Goal: Task Accomplishment & Management: Use online tool/utility

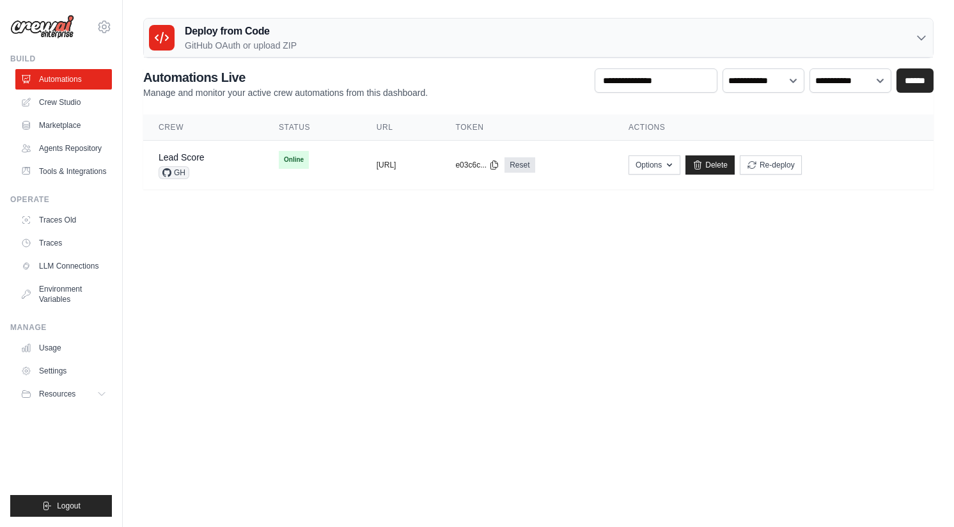
click at [675, 286] on body "doug@braintrustdata.com Settings Build Automations" at bounding box center [477, 263] width 954 height 527
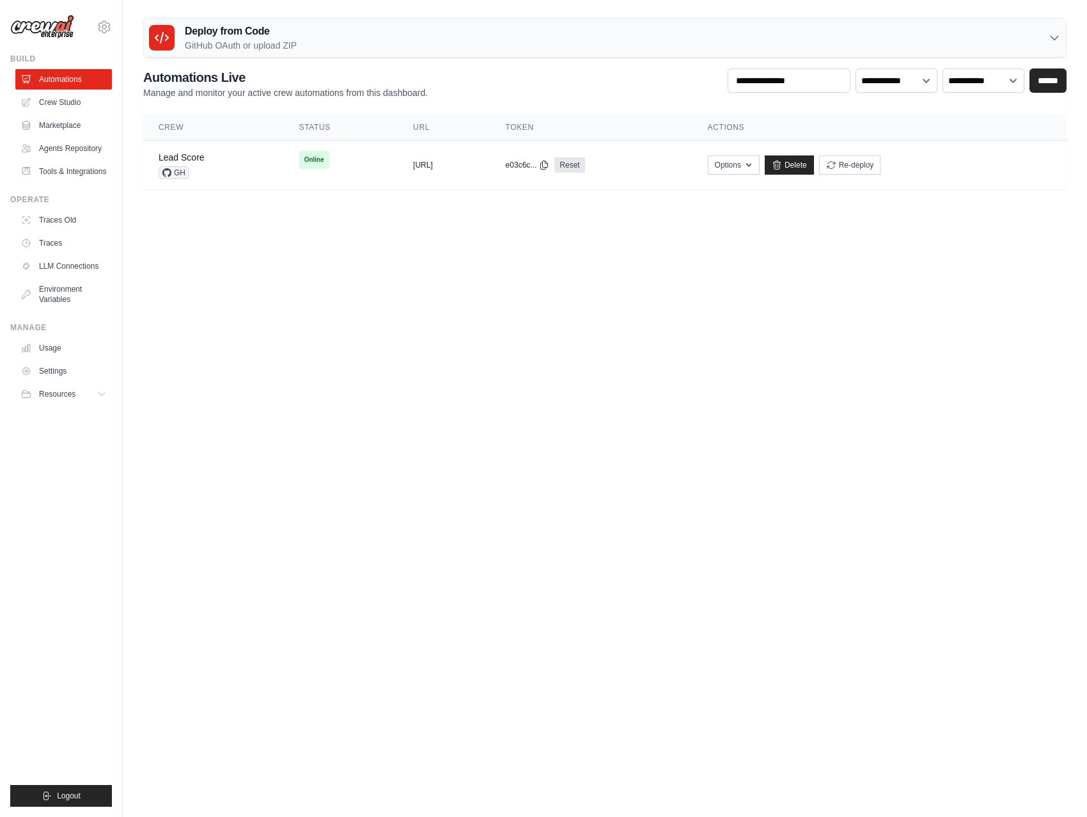
click at [872, 526] on body "doug@braintrustdata.com Settings Build Automations" at bounding box center [543, 408] width 1087 height 817
drag, startPoint x: 460, startPoint y: 303, endPoint x: 454, endPoint y: 314, distance: 12.3
click at [460, 304] on body "[PERSON_NAME][EMAIL_ADDRESS][DOMAIN_NAME] Settings Build Automations" at bounding box center [543, 408] width 1087 height 817
click at [445, 171] on td "copied https://lead-score-18c574fa-4bd4-44" at bounding box center [444, 165] width 93 height 49
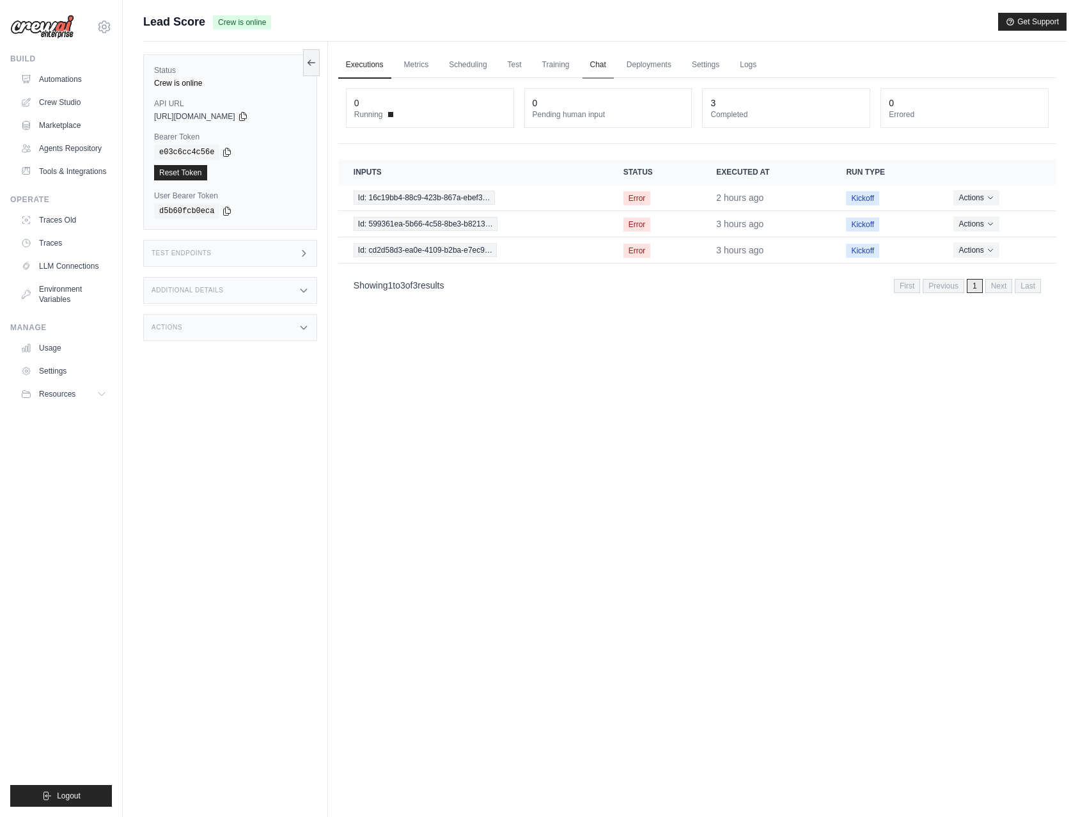
click at [596, 63] on link "Chat" at bounding box center [598, 65] width 31 height 27
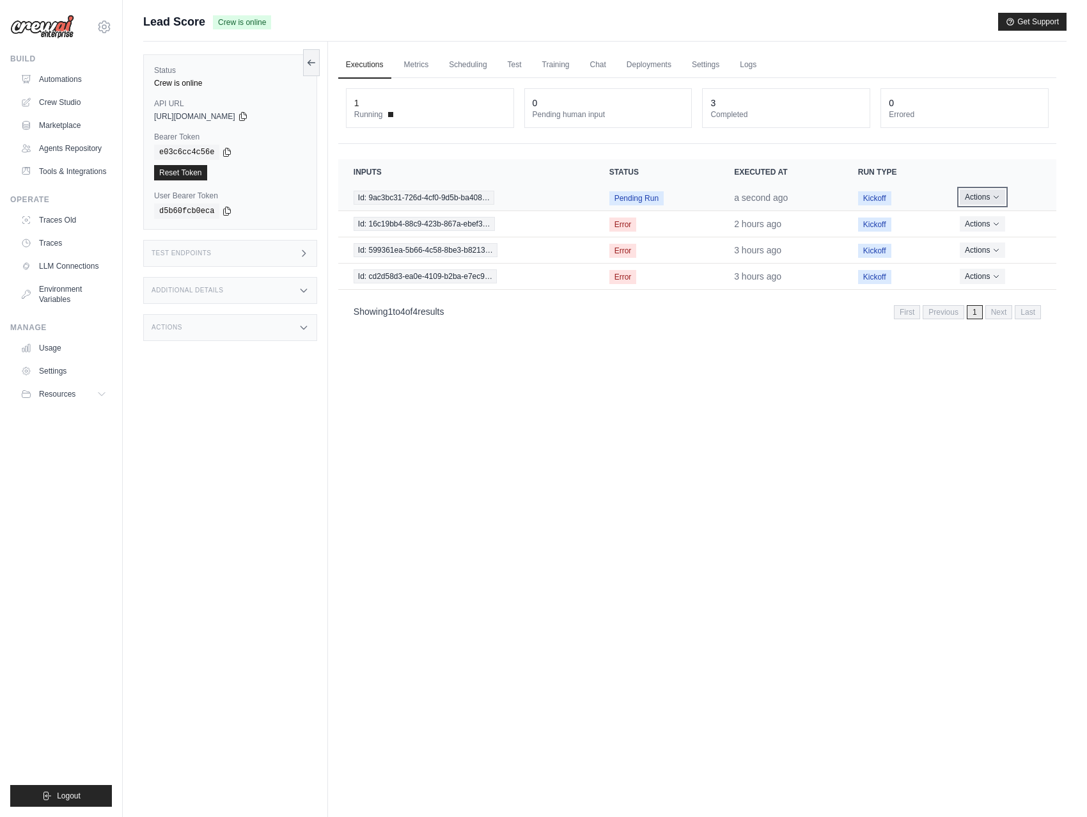
click at [991, 201] on button "Actions" at bounding box center [982, 196] width 45 height 15
click at [989, 216] on link "View Details" at bounding box center [1000, 220] width 82 height 20
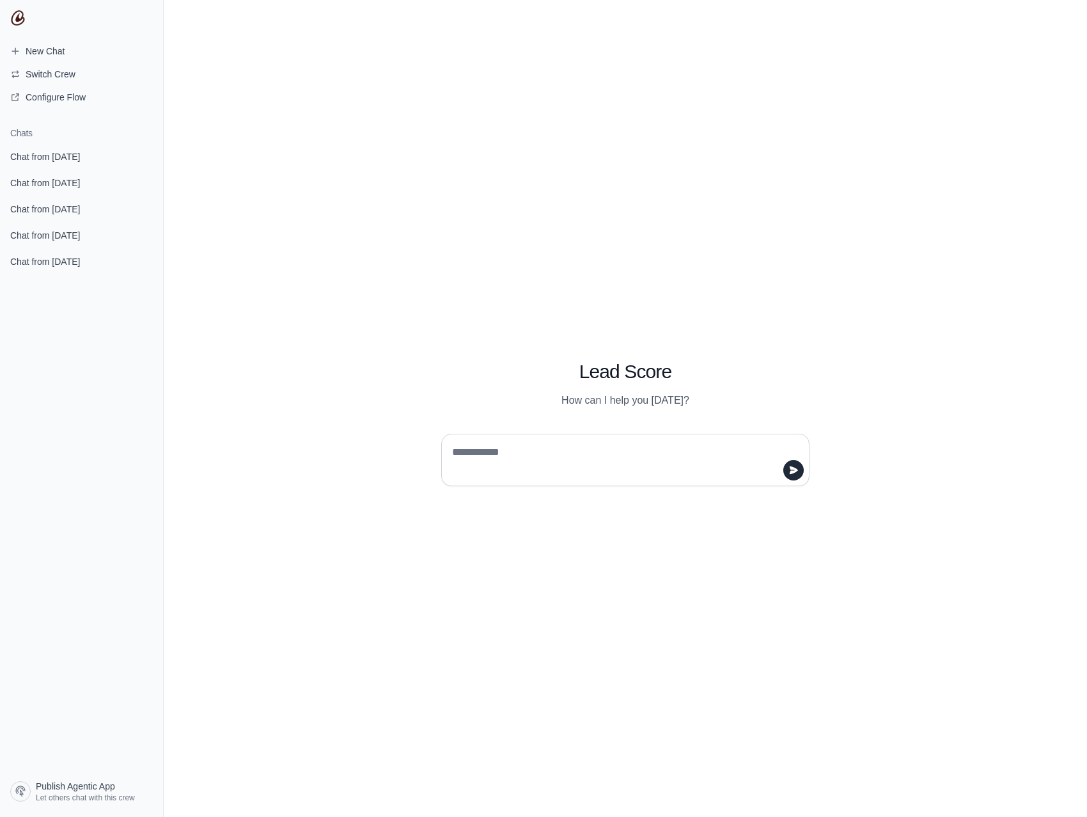
click at [534, 439] on div at bounding box center [625, 460] width 368 height 52
click at [492, 450] on textarea at bounding box center [622, 460] width 344 height 36
type textarea "*"
type textarea "**********"
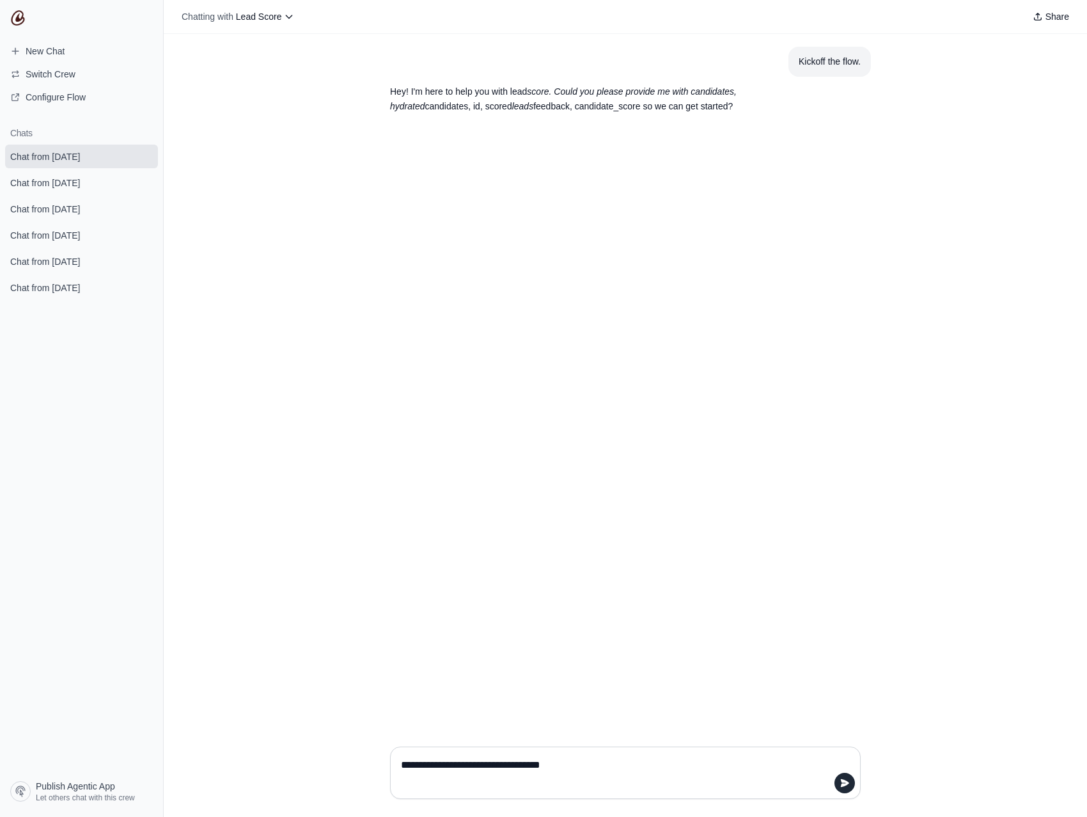
type textarea "**********"
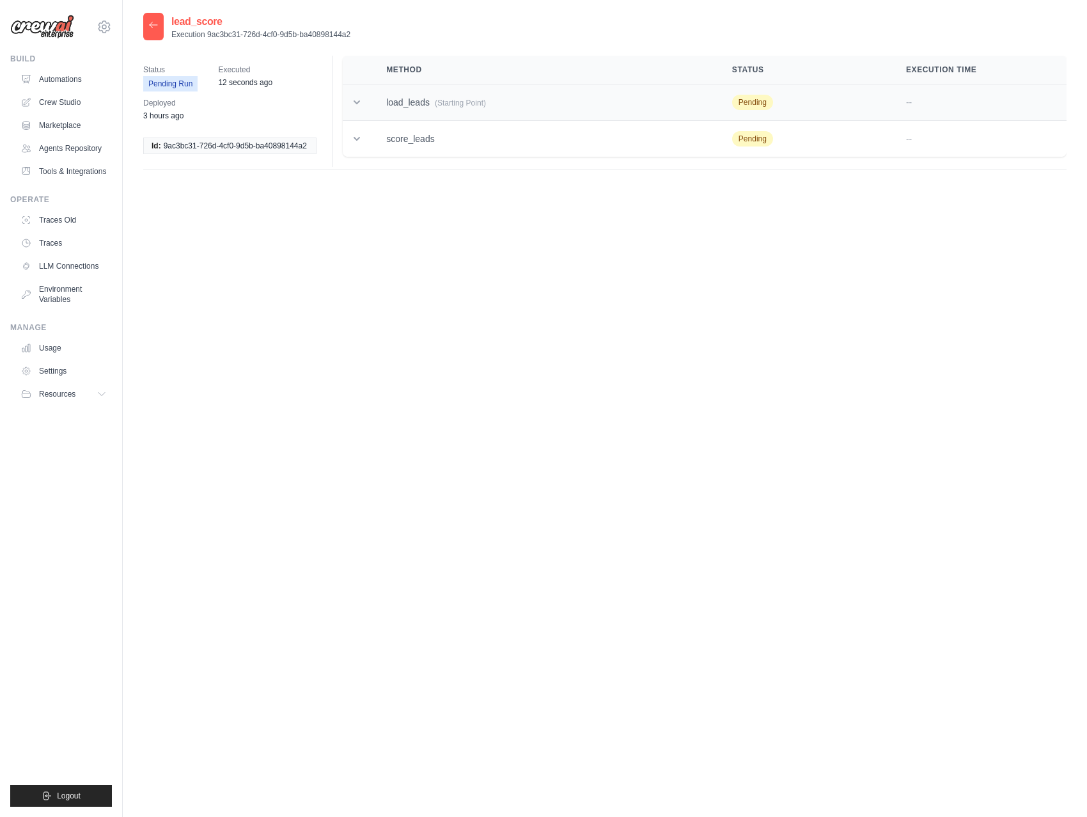
click at [408, 104] on td "load_leads (Starting Point)" at bounding box center [544, 102] width 346 height 36
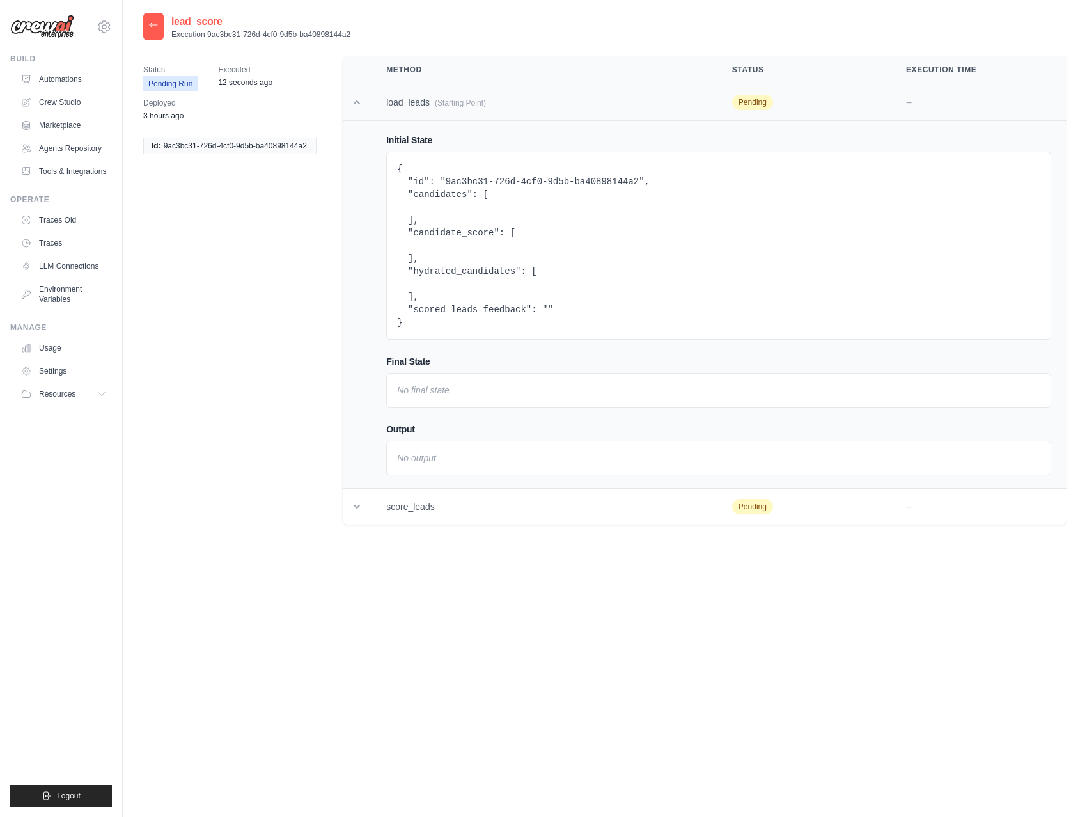
click at [408, 104] on td "load_leads (Starting Point)" at bounding box center [544, 102] width 346 height 36
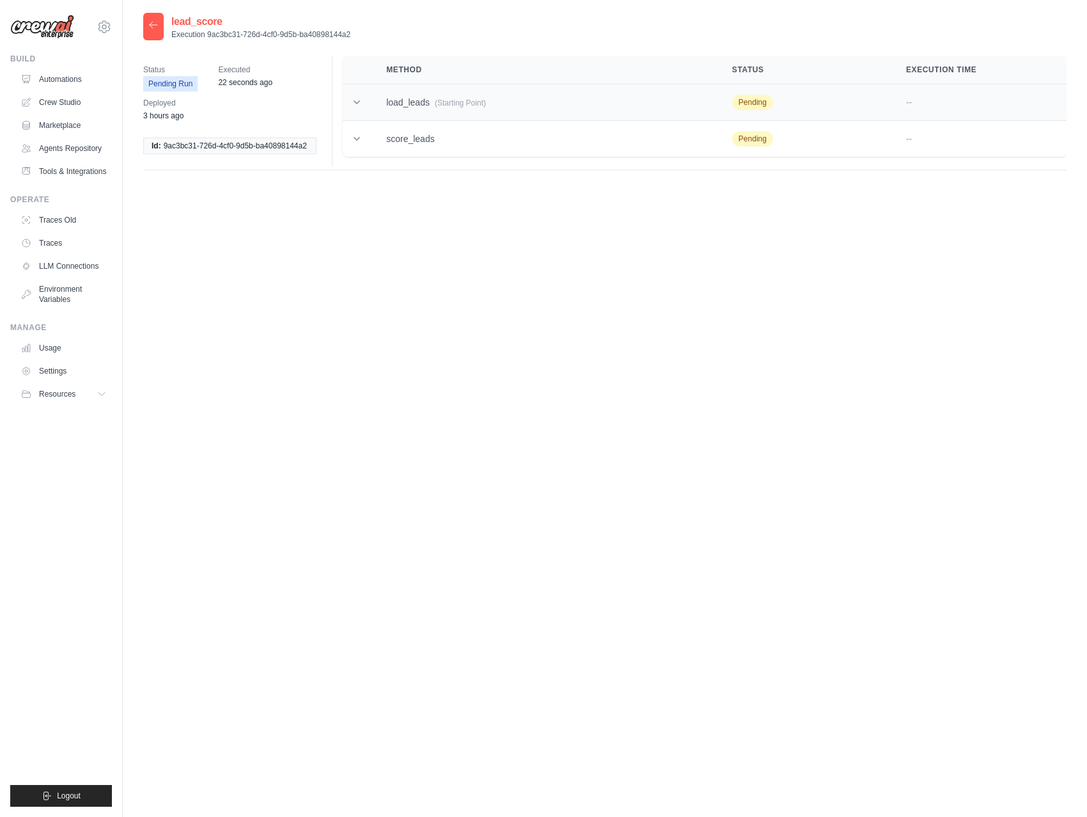
click at [399, 107] on td "load_leads (Starting Point)" at bounding box center [544, 102] width 346 height 36
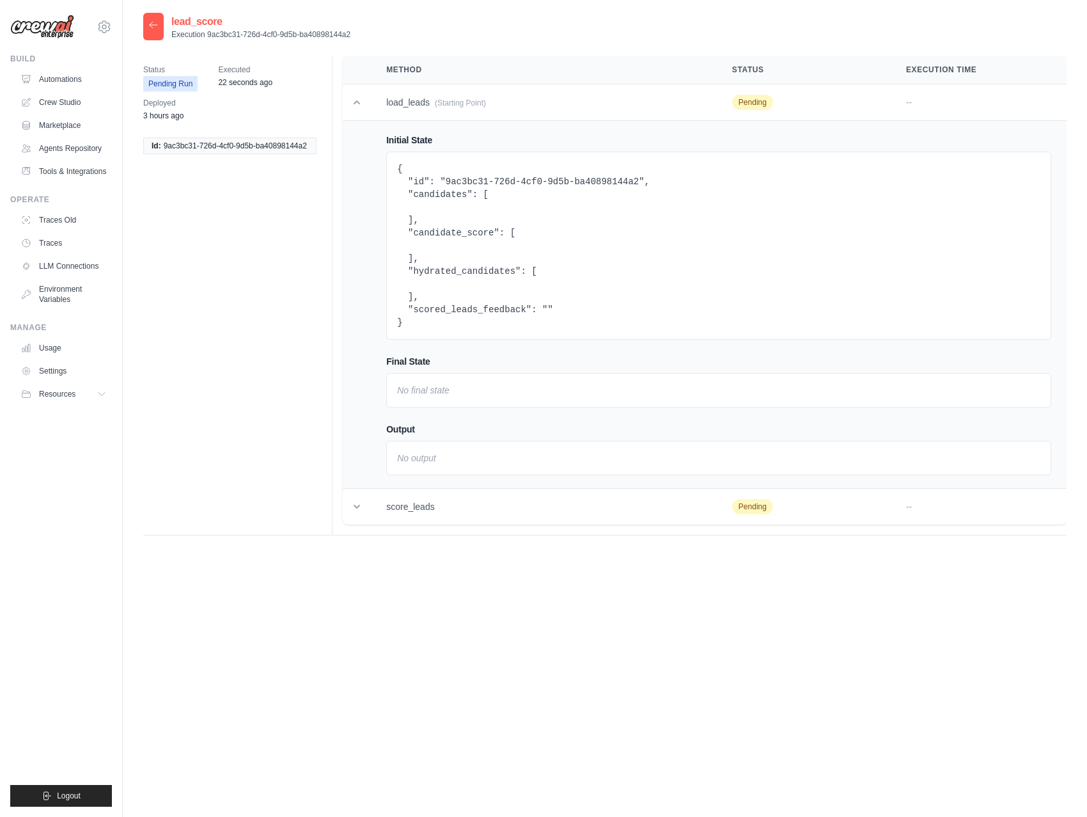
click at [431, 381] on div "No final state" at bounding box center [718, 390] width 665 height 35
click at [471, 462] on div "No output" at bounding box center [718, 458] width 665 height 35
click at [425, 111] on td "load_leads (Starting Point)" at bounding box center [544, 102] width 346 height 36
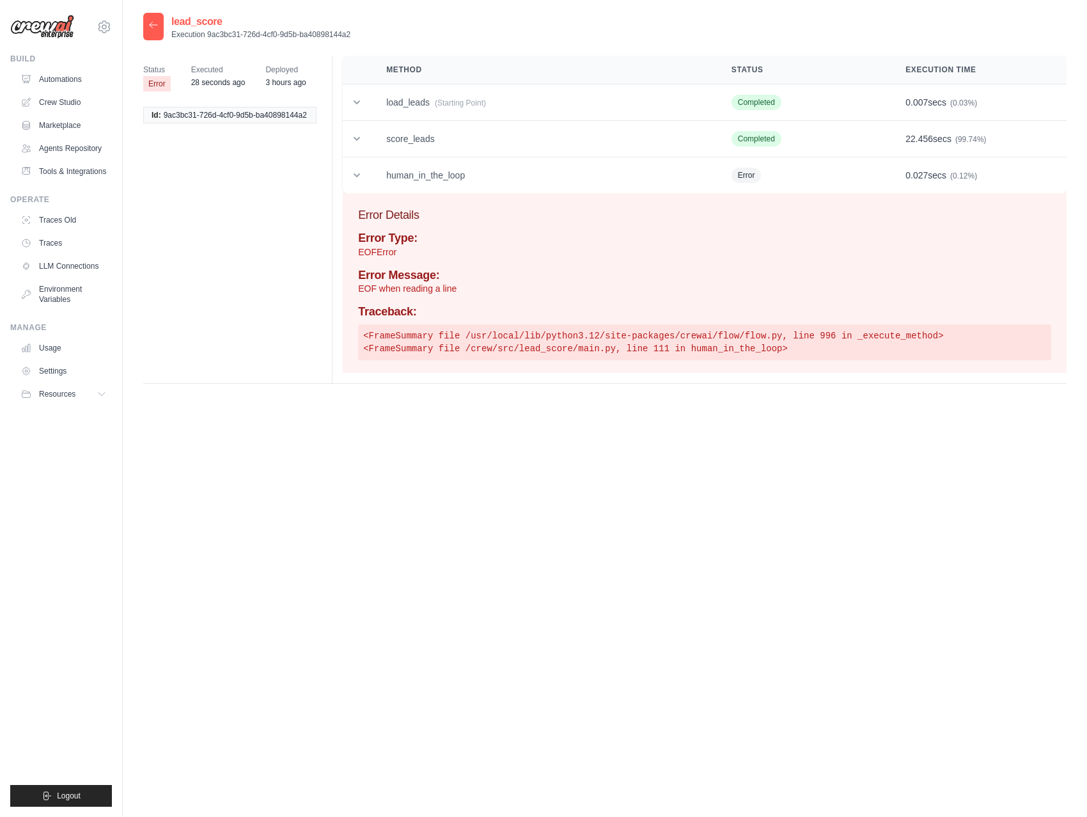
click at [425, 111] on td "load_leads (Starting Point)" at bounding box center [543, 102] width 345 height 36
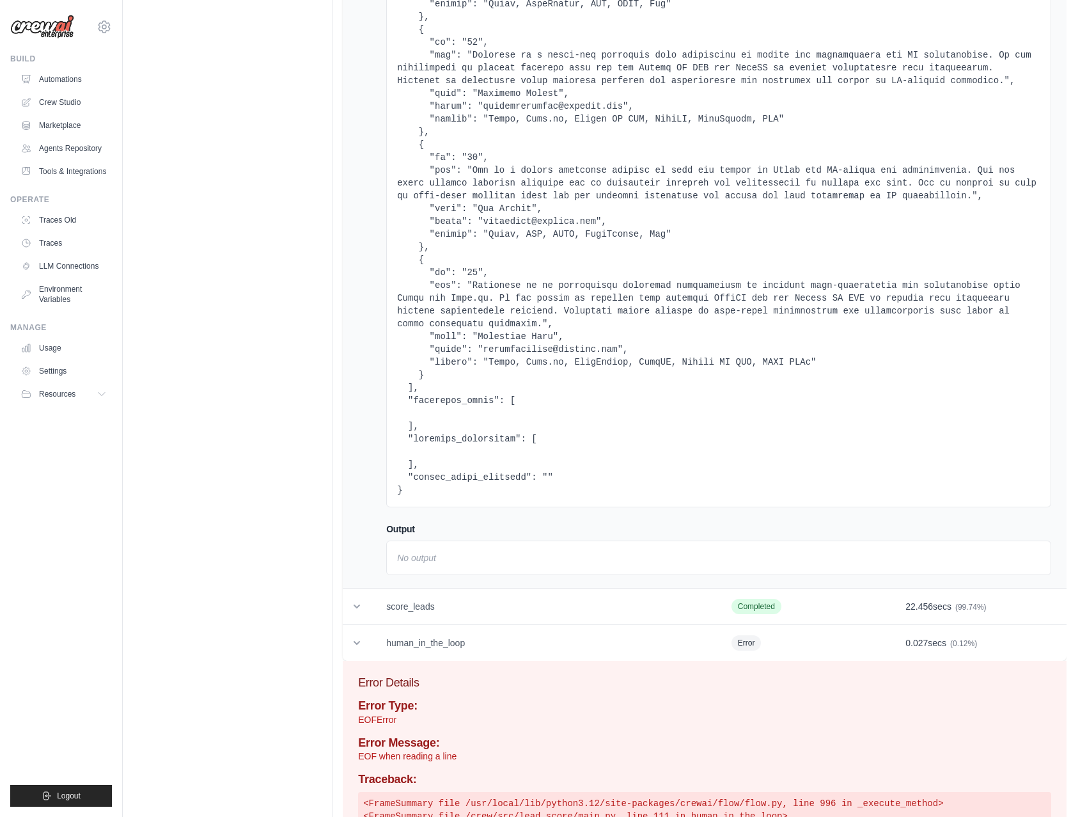
scroll to position [3746, 0]
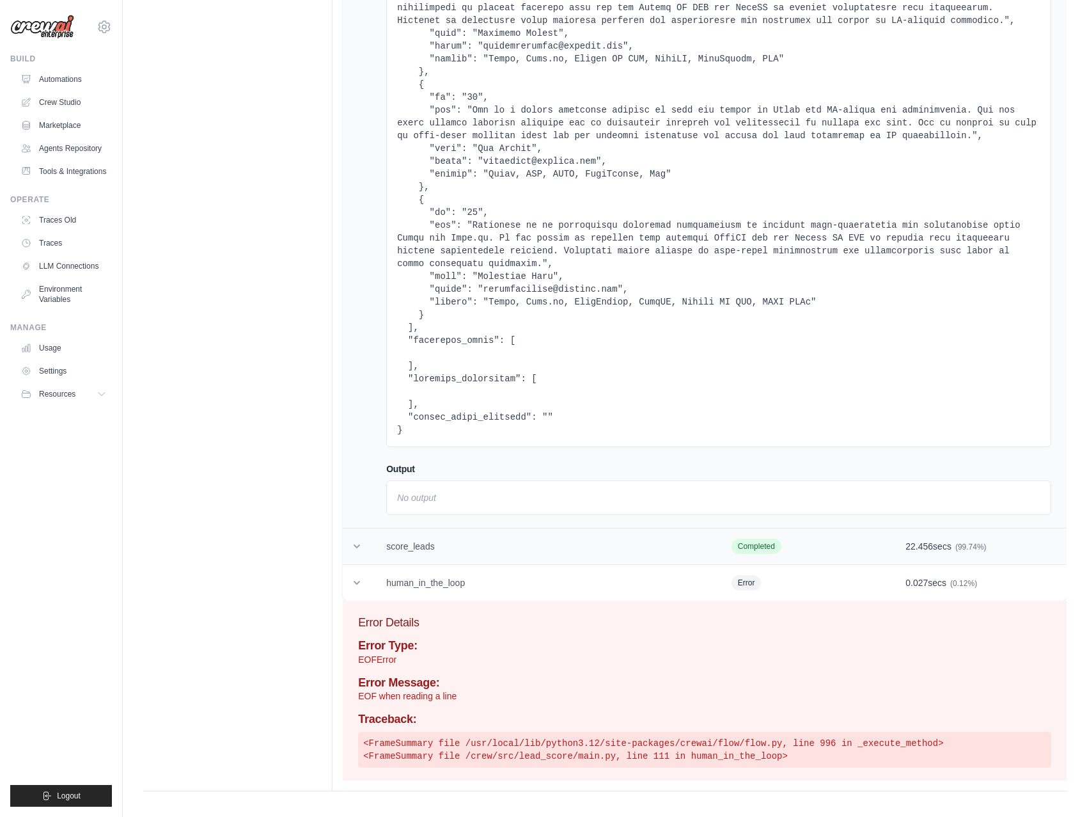
click at [415, 541] on td "score_leads" at bounding box center [543, 546] width 345 height 36
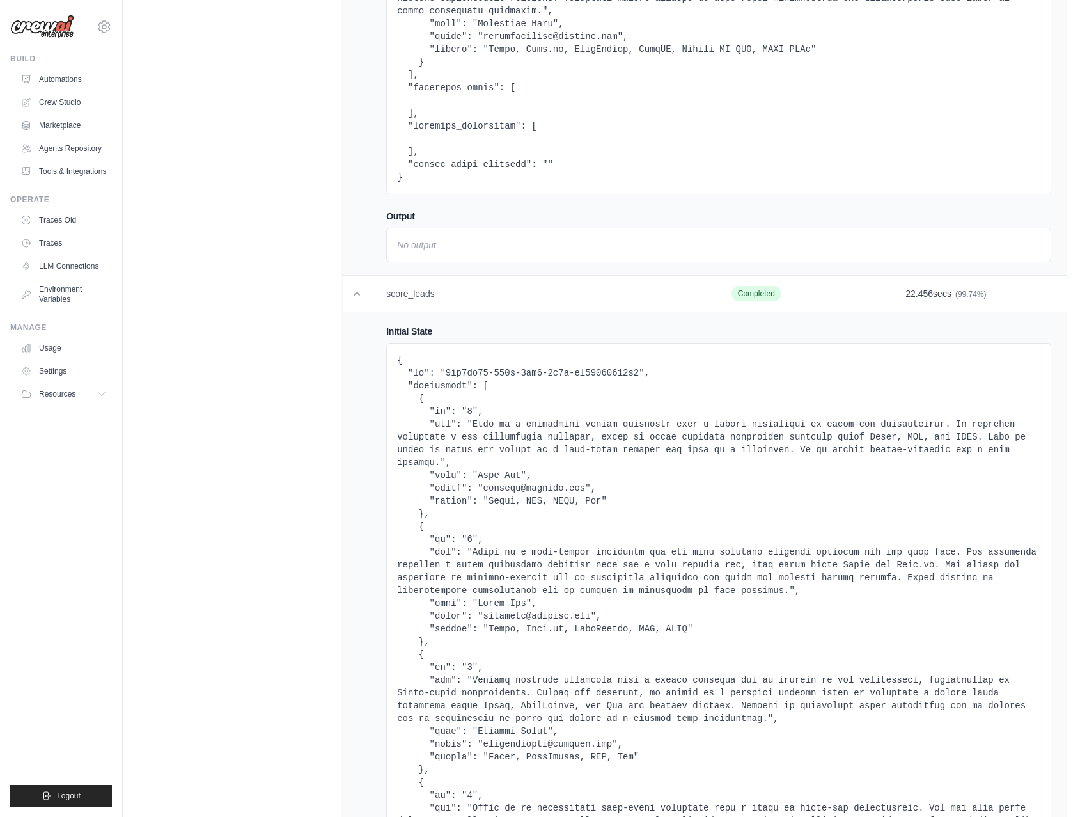
scroll to position [4050, 0]
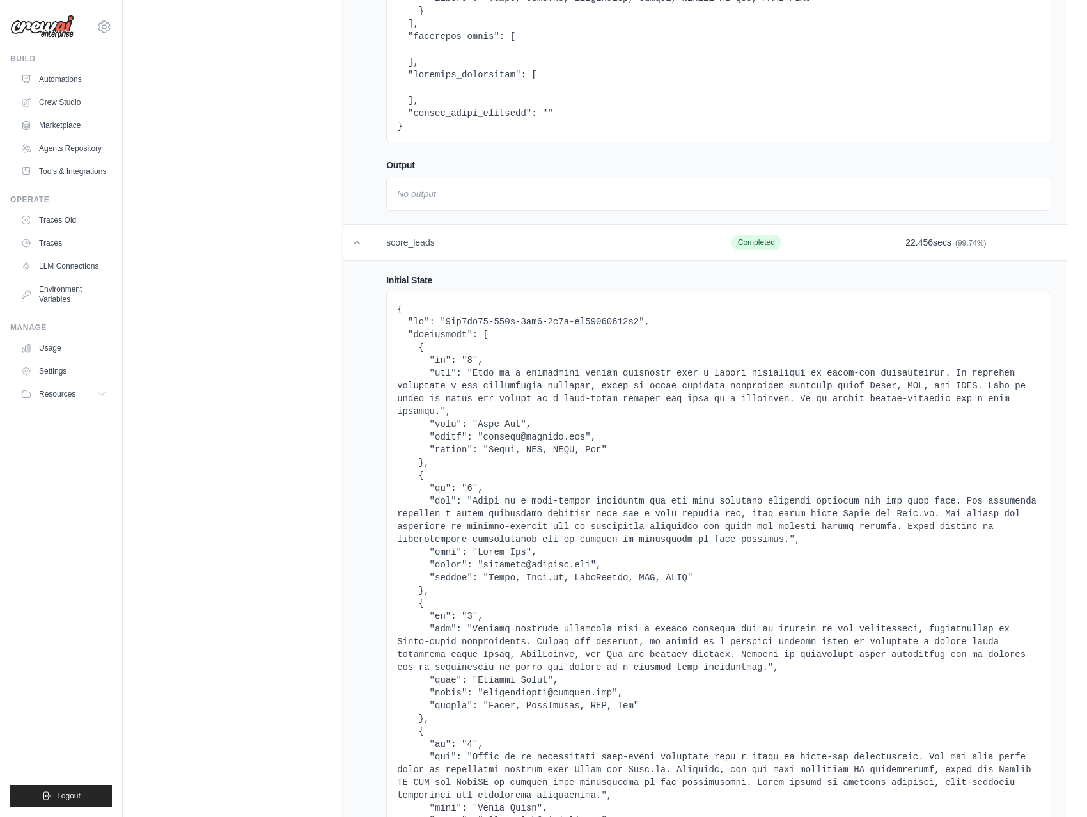
click at [402, 232] on td "score_leads" at bounding box center [543, 242] width 345 height 36
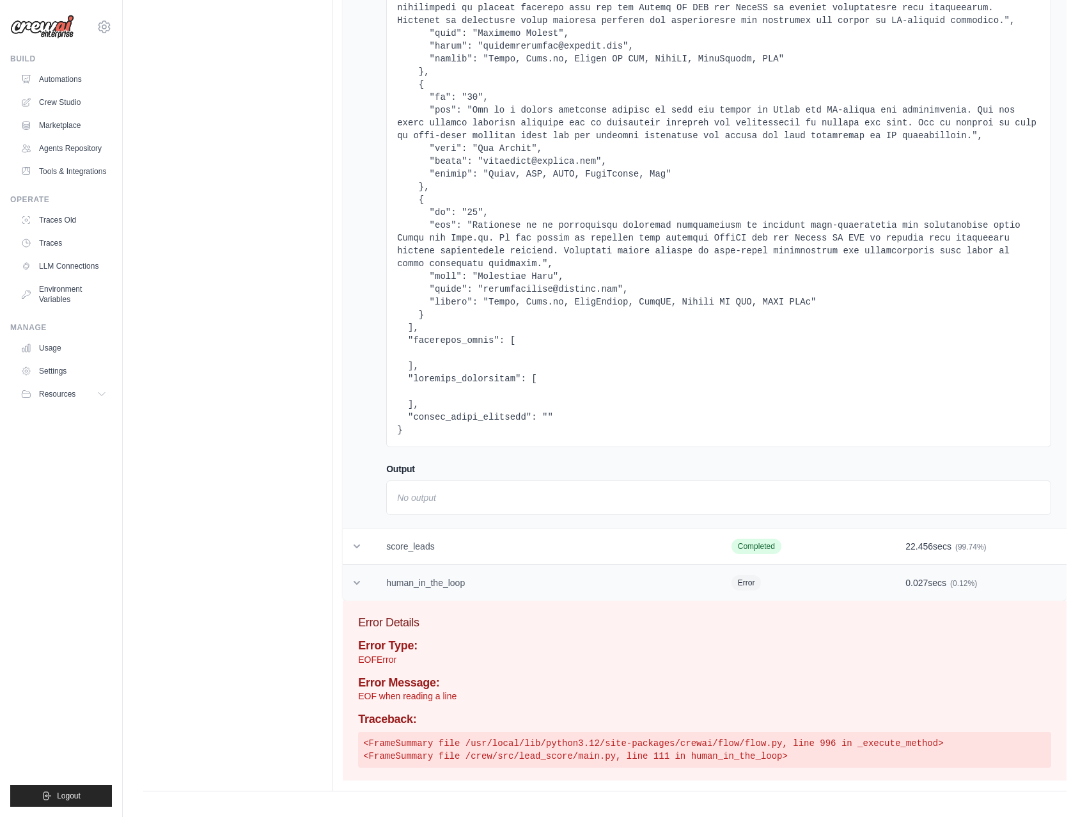
click at [423, 569] on td "human_in_the_loop" at bounding box center [543, 583] width 345 height 36
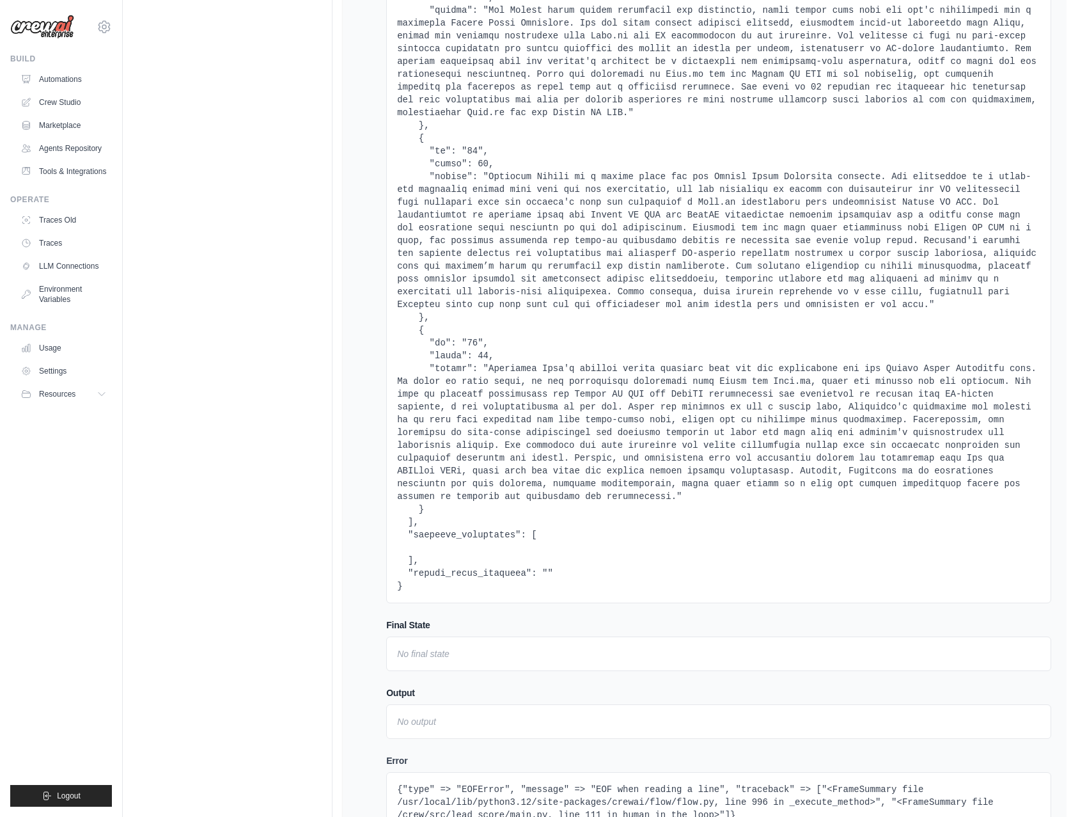
scroll to position [13340, 0]
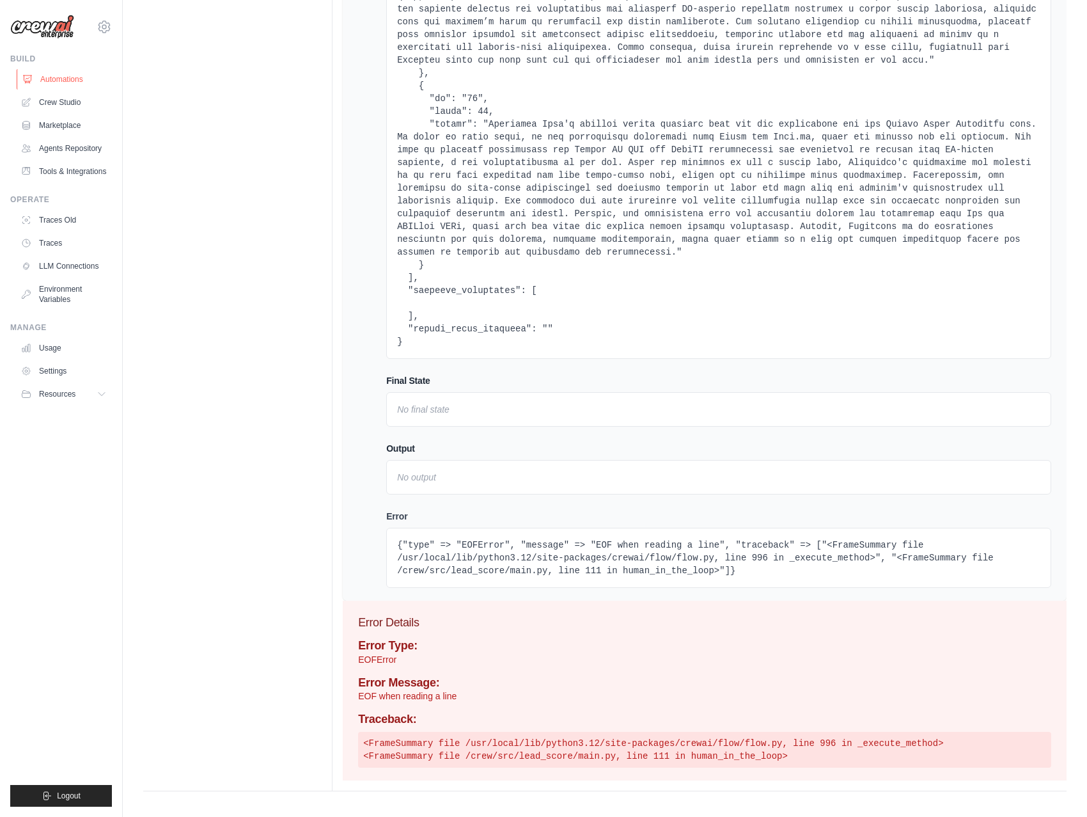
click at [60, 79] on link "Automations" at bounding box center [65, 79] width 97 height 20
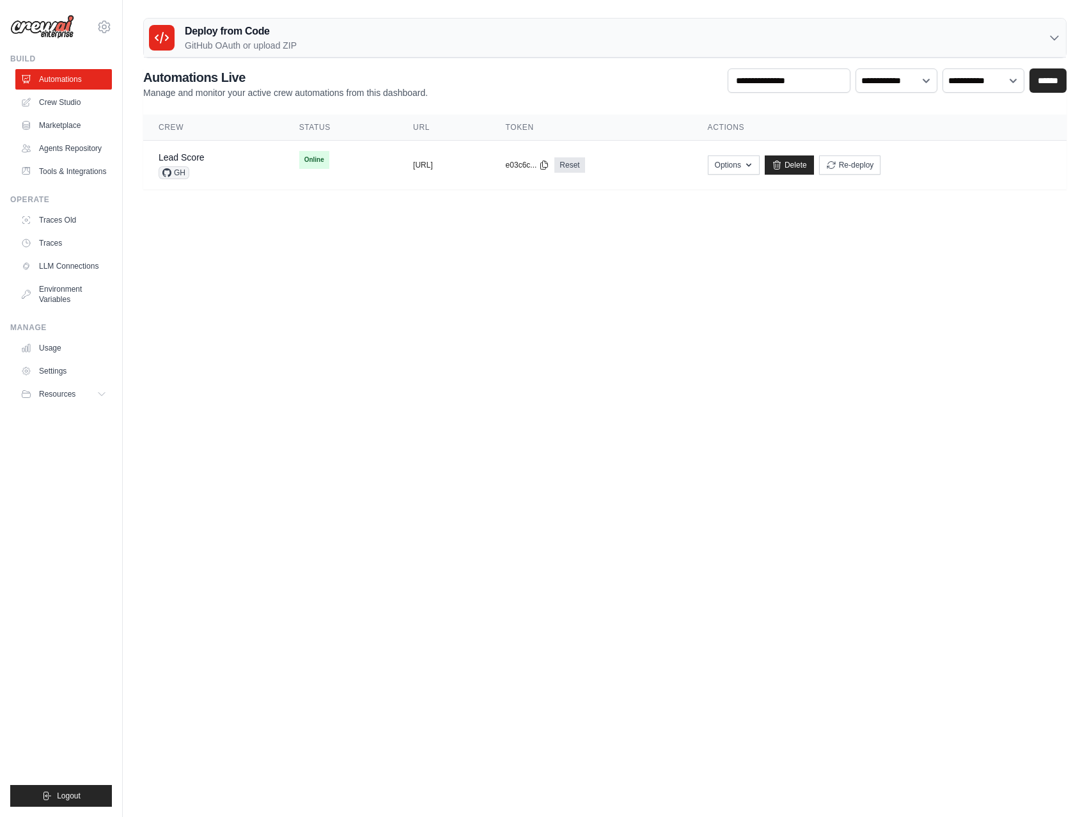
click at [249, 317] on body "[PERSON_NAME][EMAIL_ADDRESS][DOMAIN_NAME] Settings Build Automations" at bounding box center [543, 408] width 1087 height 817
click at [430, 315] on body "[PERSON_NAME][EMAIL_ADDRESS][DOMAIN_NAME] Settings Build Automations" at bounding box center [543, 408] width 1087 height 817
